Goal: Task Accomplishment & Management: Manage account settings

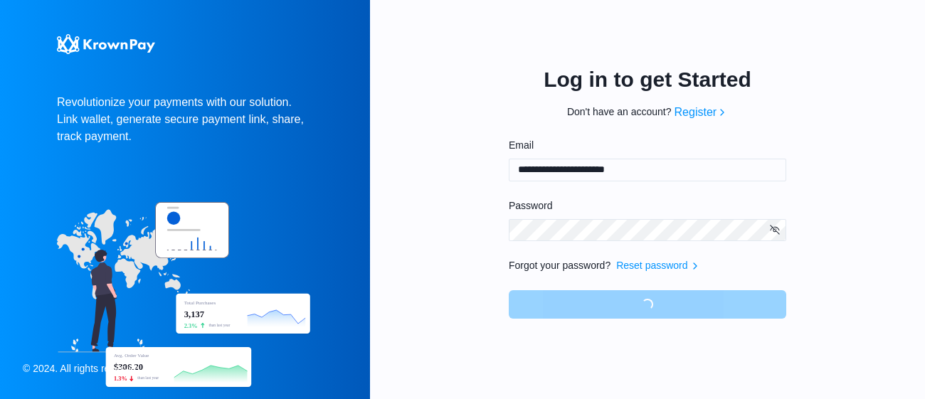
click at [773, 233] on icon "button" at bounding box center [774, 229] width 11 height 11
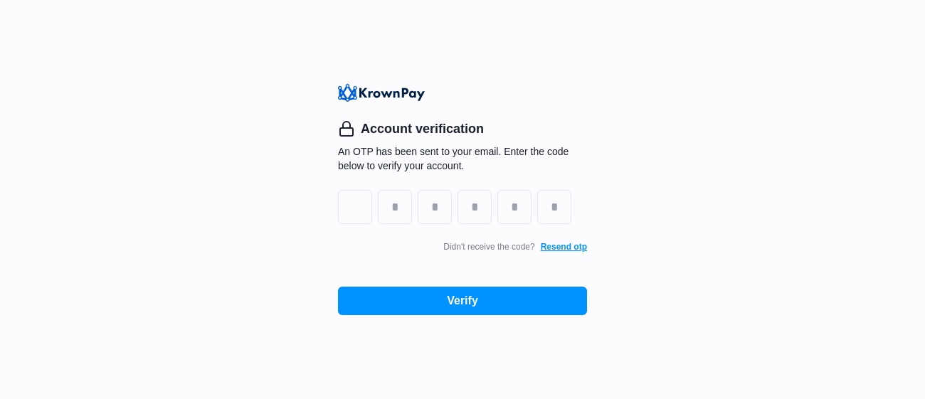
click at [573, 242] on button "Resend otp" at bounding box center [564, 247] width 46 height 10
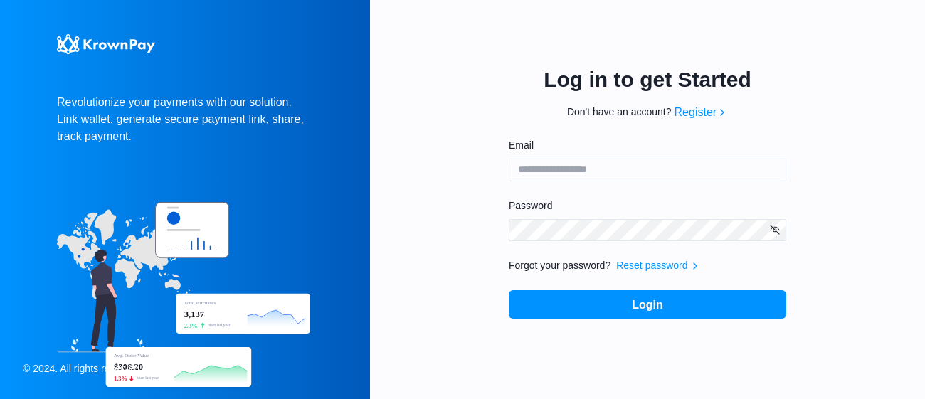
type input "**********"
click at [776, 230] on icon "button" at bounding box center [774, 229] width 11 height 11
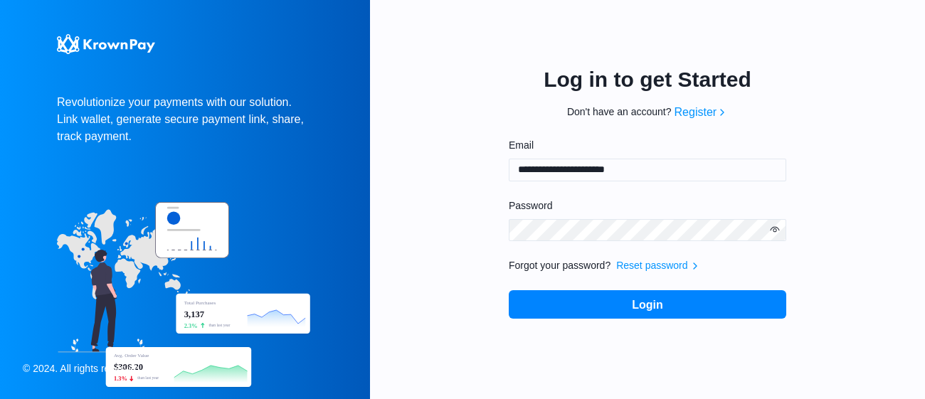
click at [650, 306] on button "Login" at bounding box center [647, 304] width 277 height 28
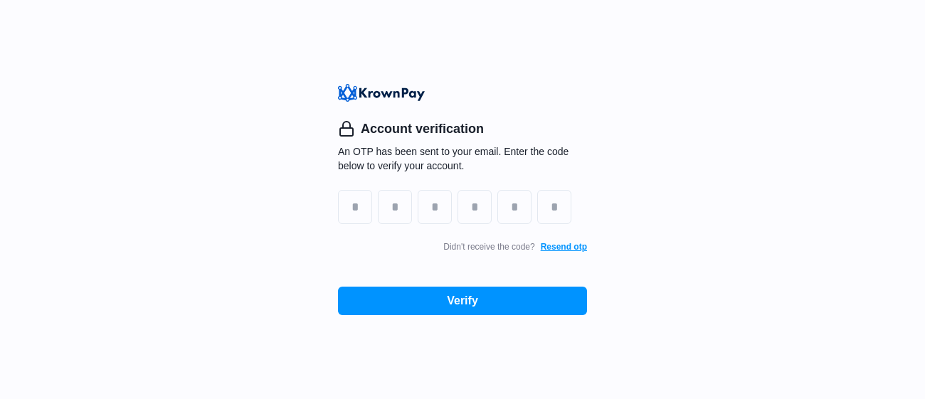
click at [554, 244] on button "Resend otp" at bounding box center [564, 247] width 46 height 10
click at [570, 77] on div "Account verification An OTP has been sent to your email. Enter the code below t…" at bounding box center [462, 199] width 925 height 399
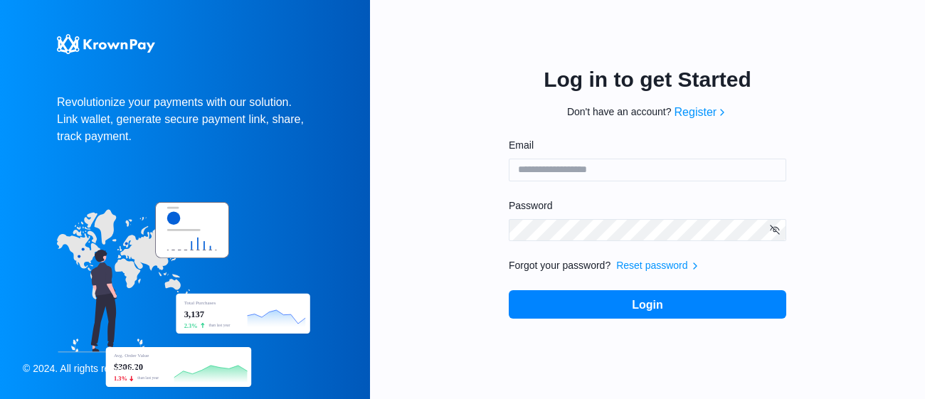
type input "**********"
click at [711, 311] on button "Login" at bounding box center [647, 304] width 277 height 28
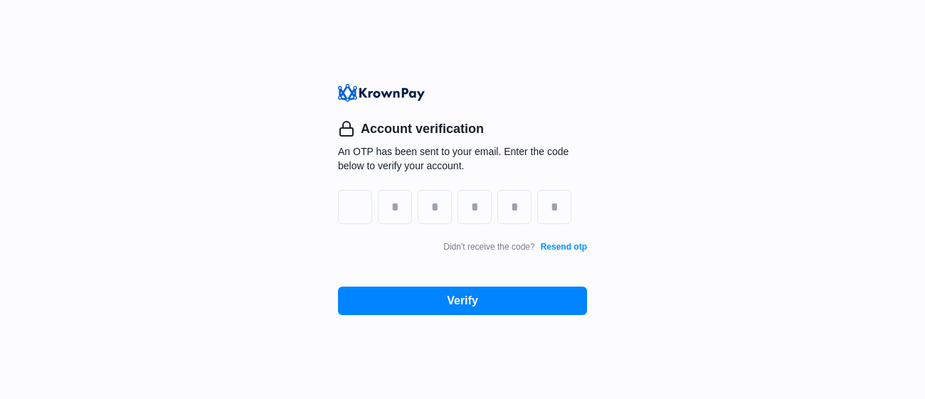
click at [440, 311] on button "Verify" at bounding box center [462, 301] width 249 height 28
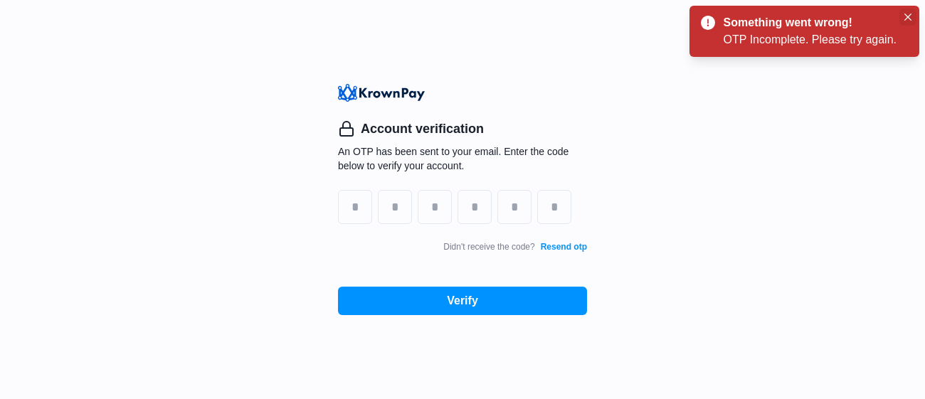
click at [911, 16] on button "Close" at bounding box center [907, 17] width 17 height 17
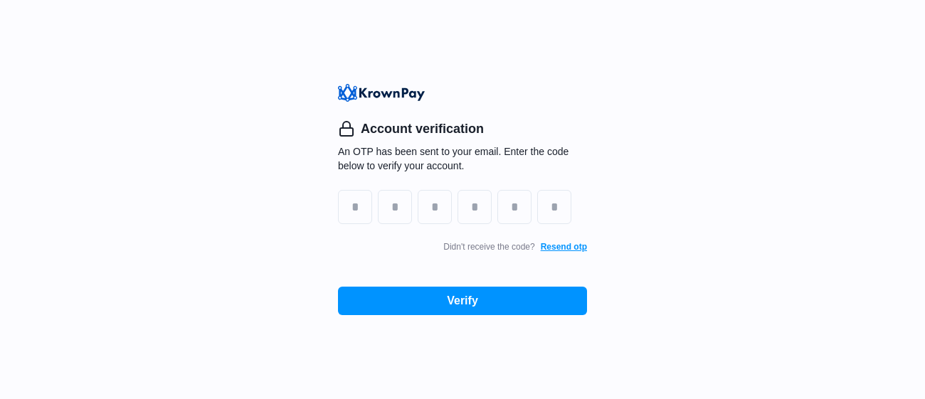
click at [561, 245] on button "Resend otp" at bounding box center [564, 247] width 46 height 10
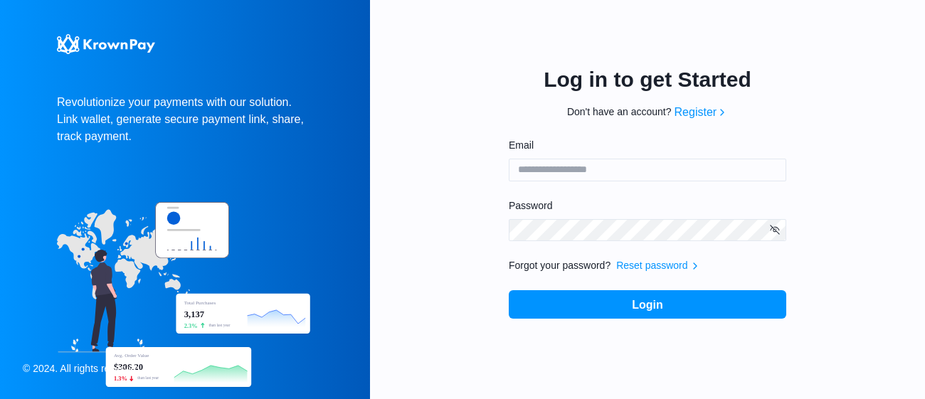
type input "**********"
click at [770, 230] on icon "button" at bounding box center [774, 229] width 9 height 9
click at [770, 230] on icon "button" at bounding box center [774, 230] width 9 height 6
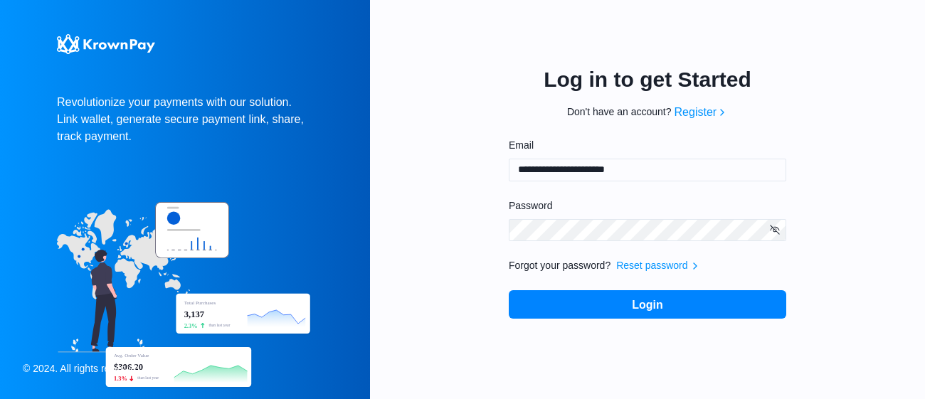
click at [694, 313] on button "Login" at bounding box center [647, 304] width 277 height 28
